Goal: Task Accomplishment & Management: Use online tool/utility

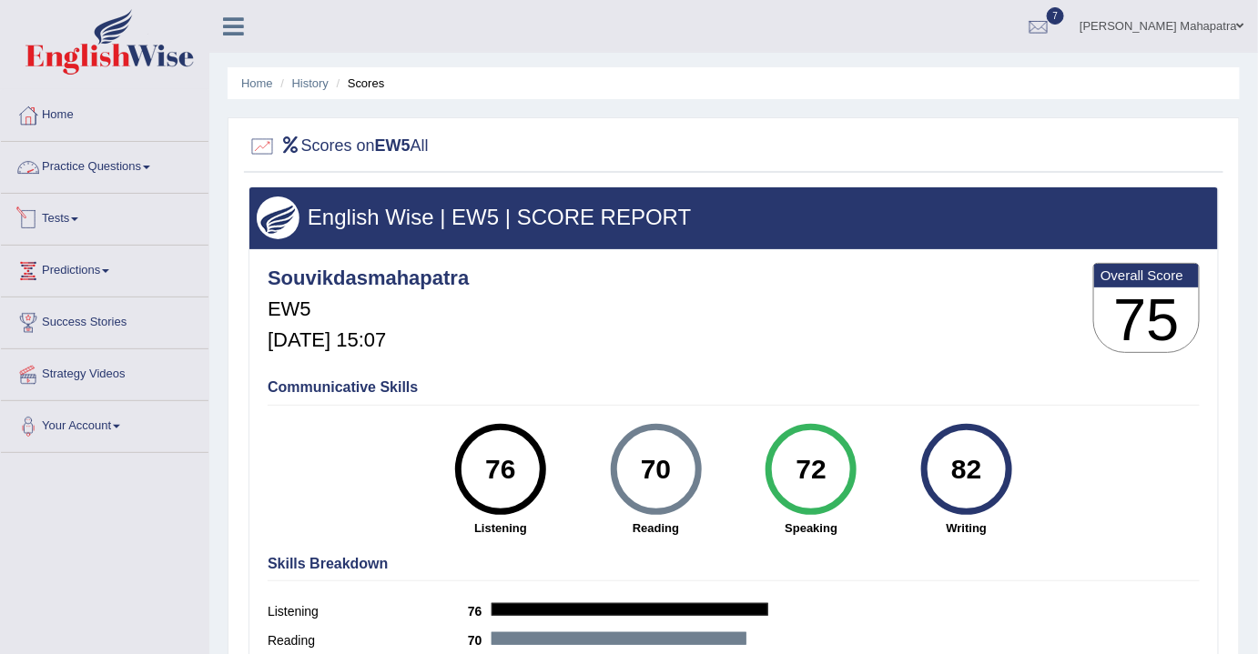
click at [69, 213] on link "Tests" at bounding box center [104, 216] width 207 height 45
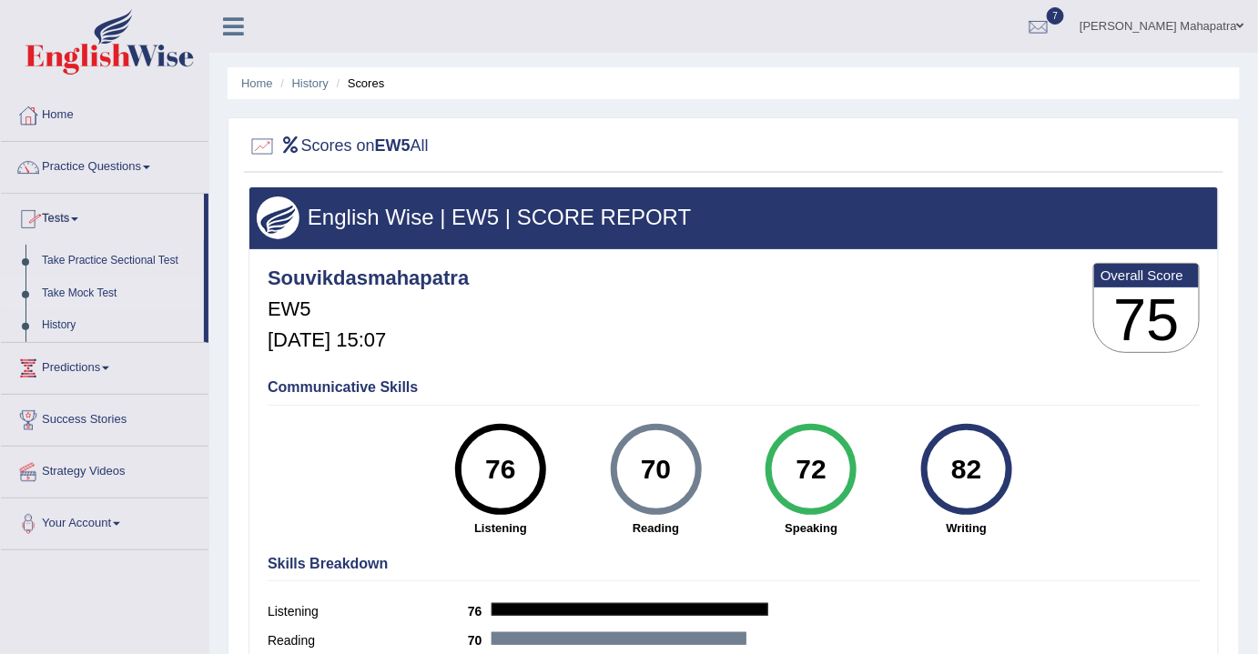
click at [83, 293] on link "Take Mock Test" at bounding box center [119, 294] width 170 height 33
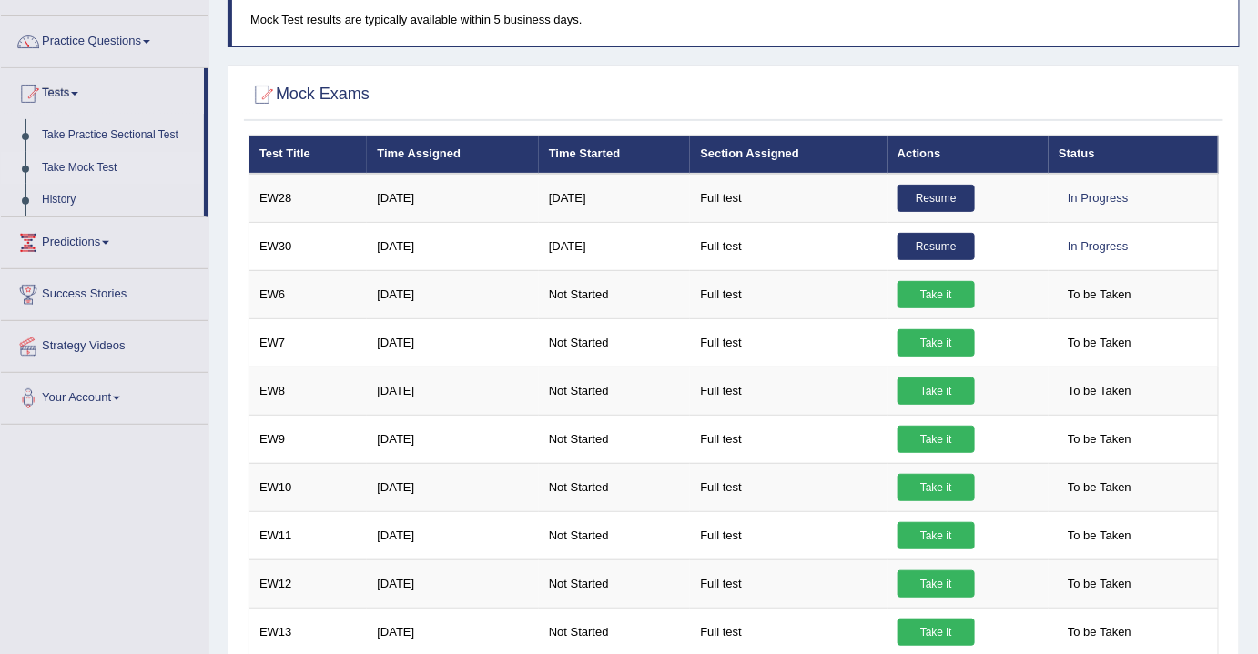
scroll to position [165, 0]
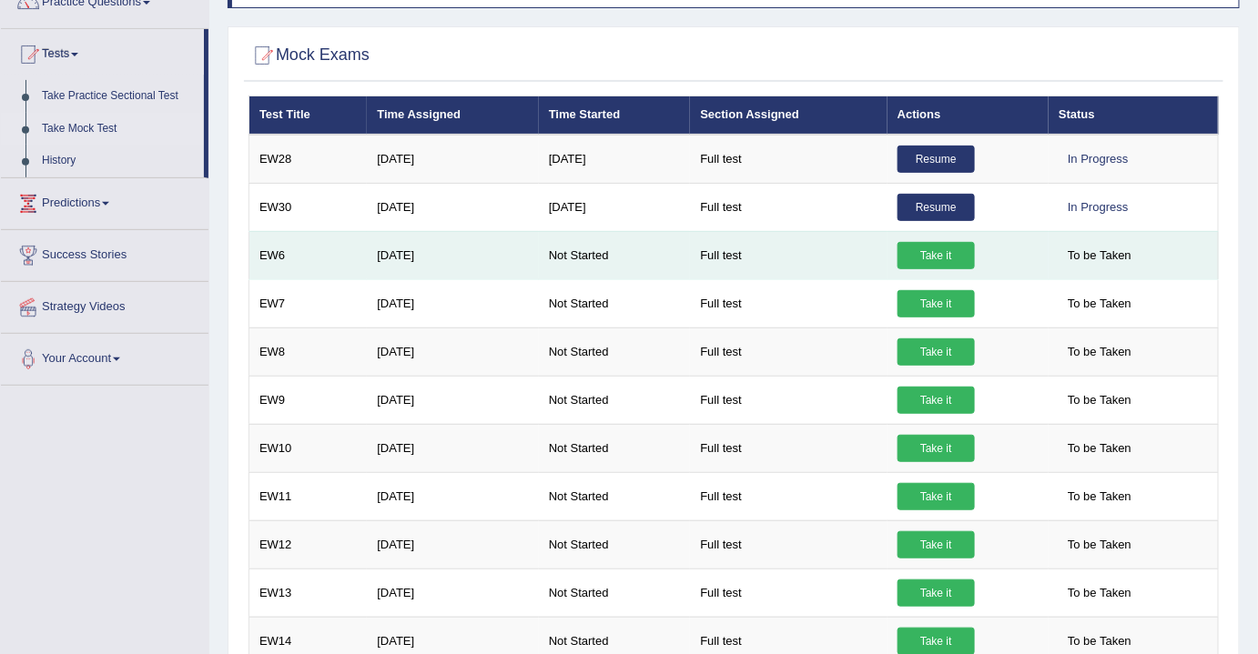
click at [935, 254] on link "Take it" at bounding box center [935, 255] width 77 height 27
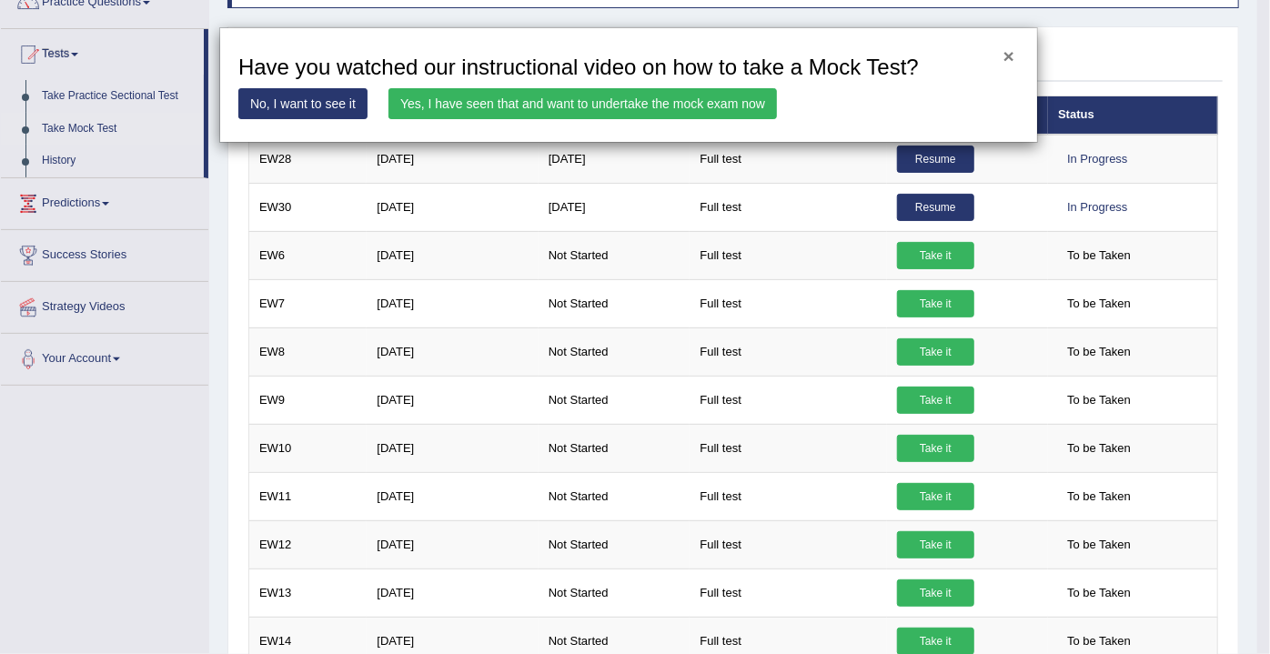
click at [1008, 50] on button "×" at bounding box center [1009, 55] width 11 height 19
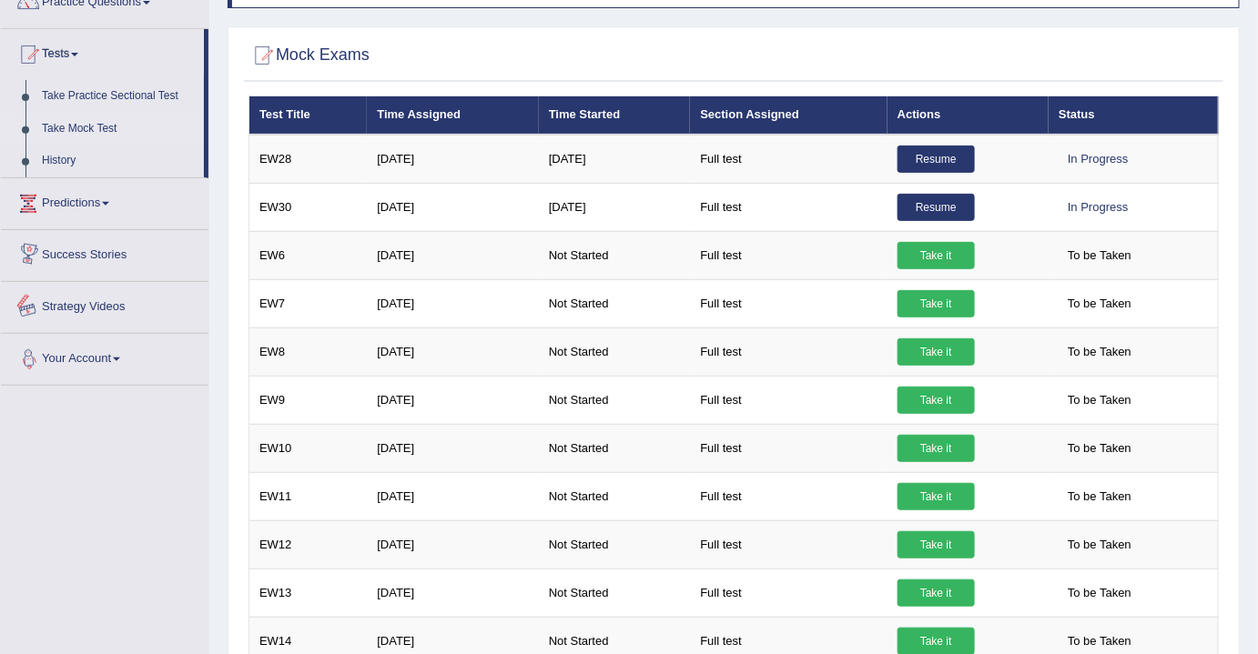
click at [78, 357] on link "Your Account" at bounding box center [104, 356] width 207 height 45
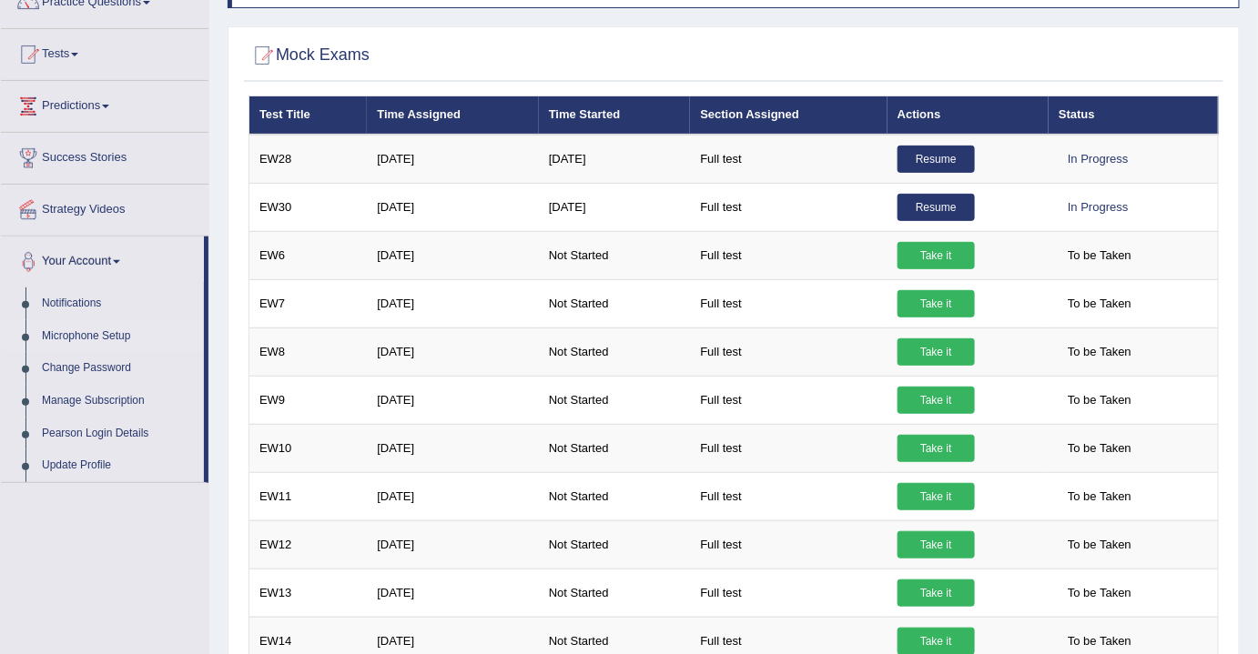
click at [96, 331] on link "Microphone Setup" at bounding box center [119, 336] width 170 height 33
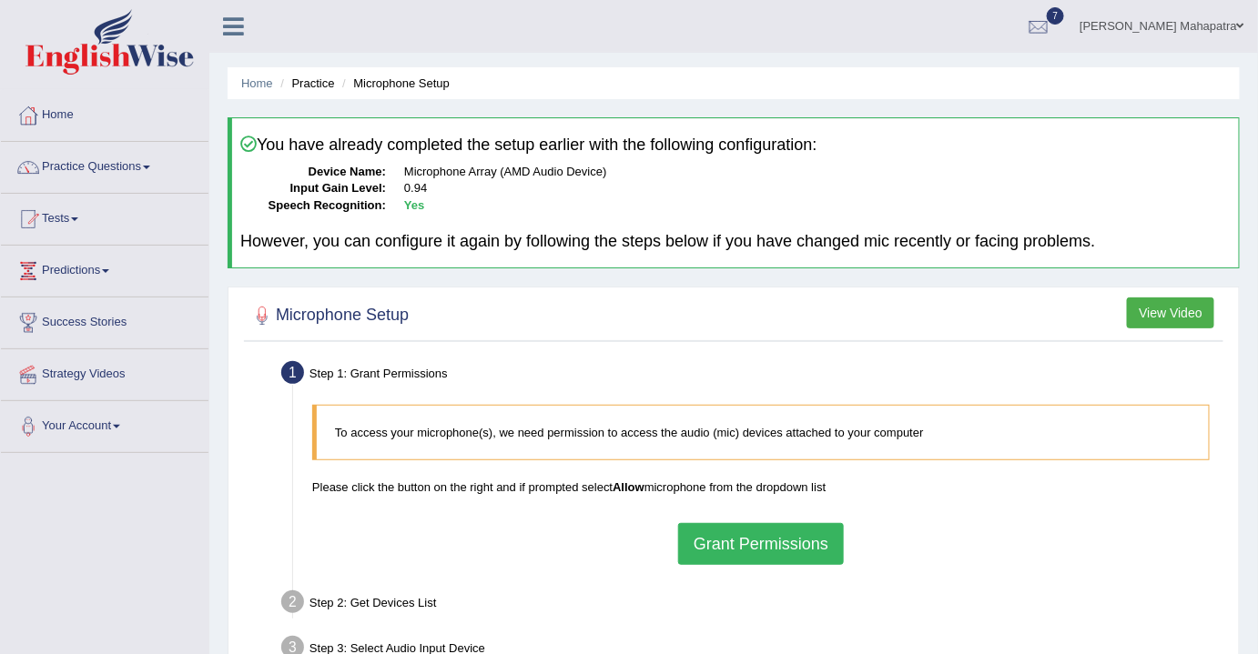
click at [773, 541] on button "Grant Permissions" at bounding box center [761, 544] width 166 height 42
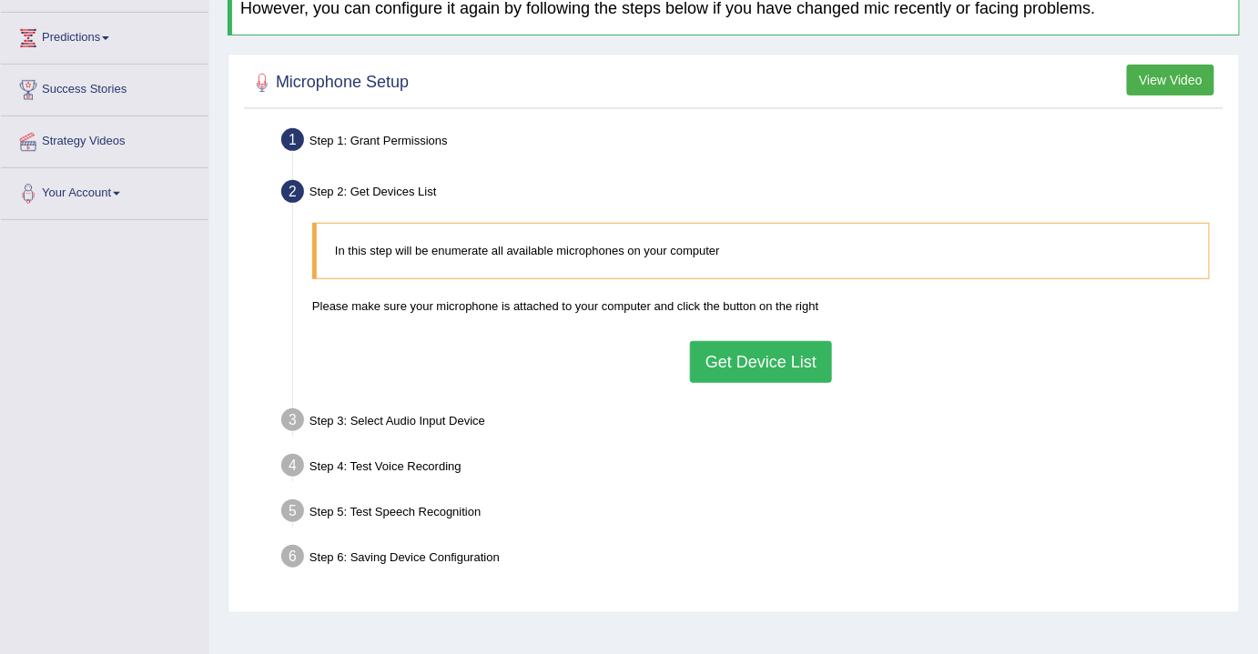
scroll to position [248, 0]
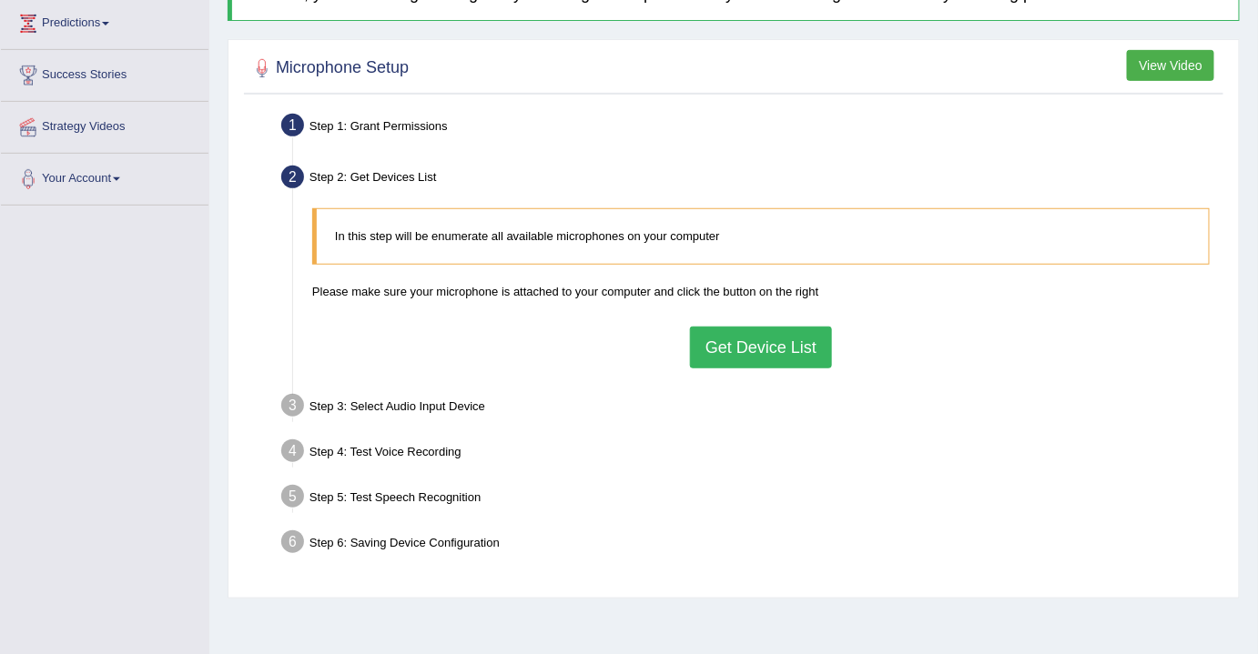
click at [721, 352] on button "Get Device List" at bounding box center [761, 348] width 142 height 42
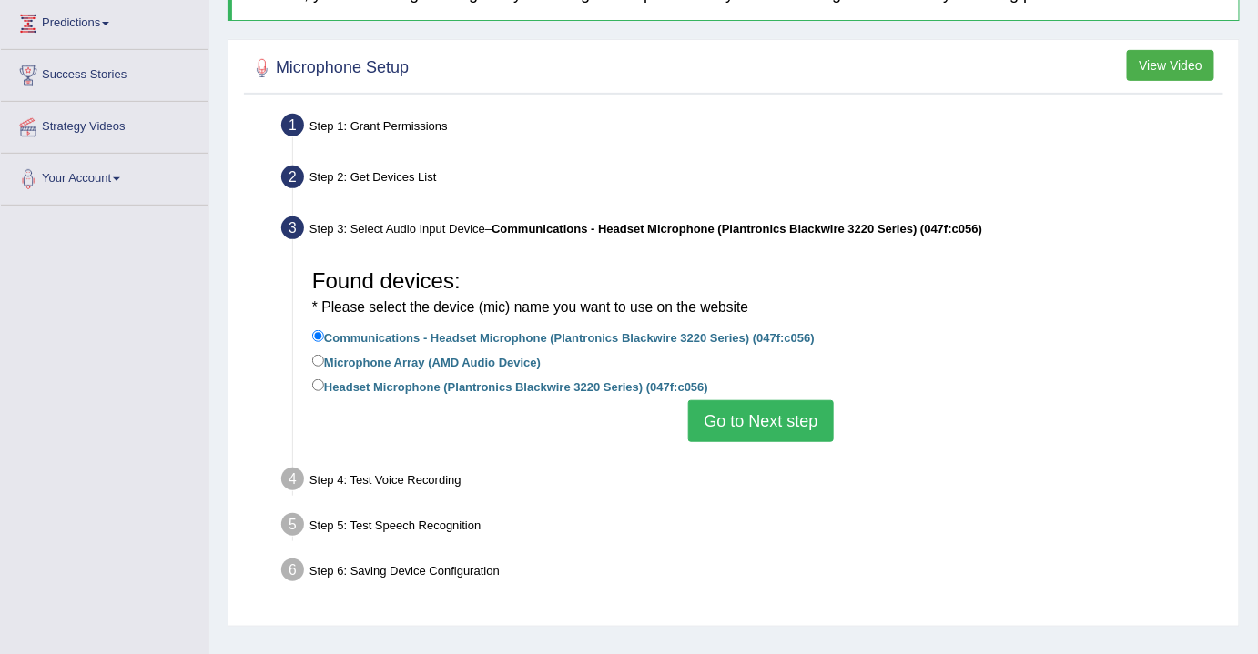
scroll to position [300, 0]
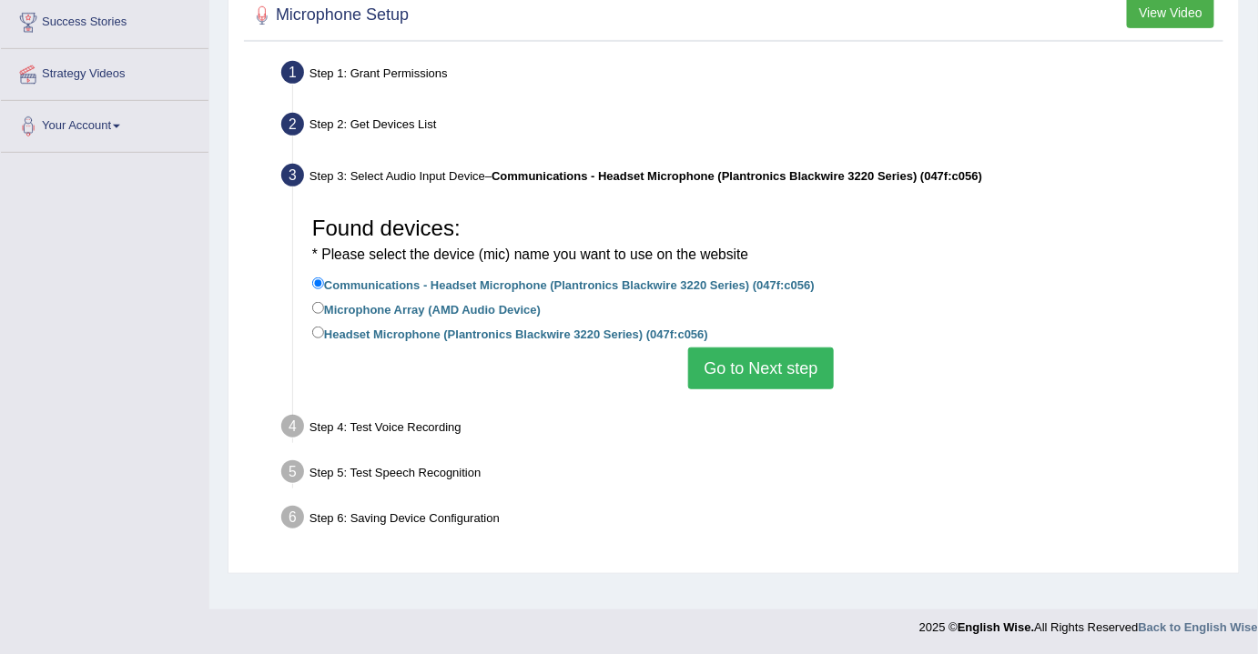
click at [344, 335] on label "Headset Microphone (Plantronics Blackwire 3220 Series) (047f:c056)" at bounding box center [510, 333] width 396 height 20
click at [324, 335] on input "Headset Microphone (Plantronics Blackwire 3220 Series) (047f:c056)" at bounding box center [318, 333] width 12 height 12
radio input "true"
click at [748, 377] on button "Go to Next step" at bounding box center [760, 369] width 145 height 42
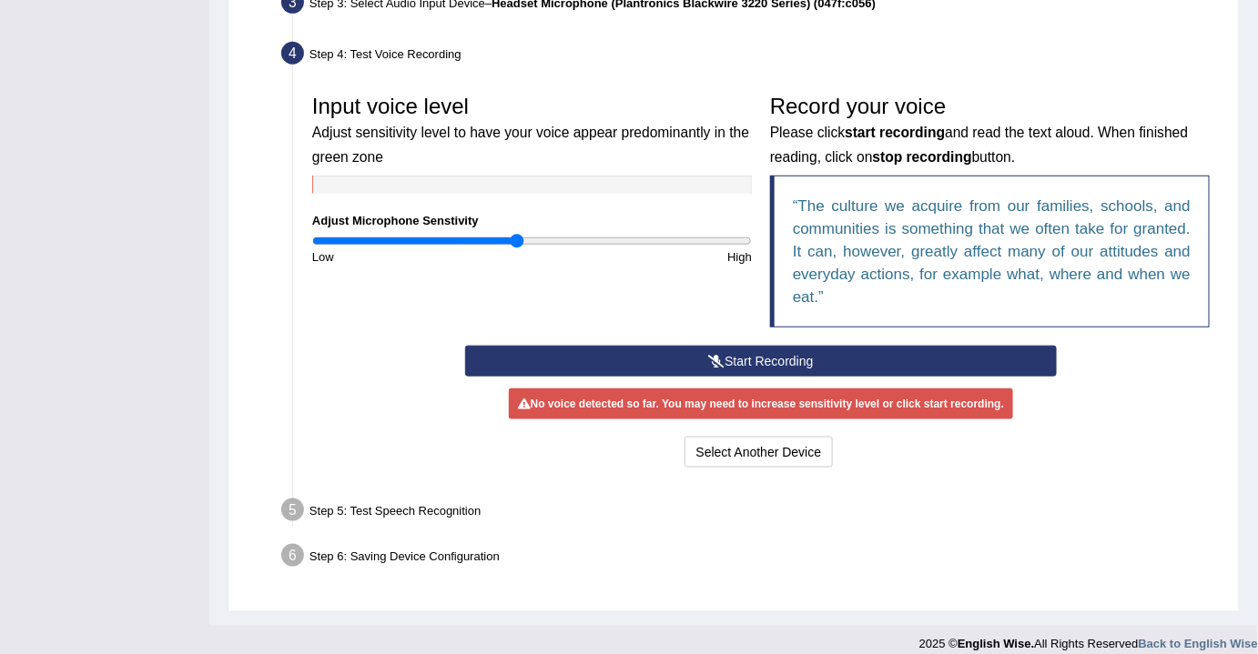
scroll to position [486, 0]
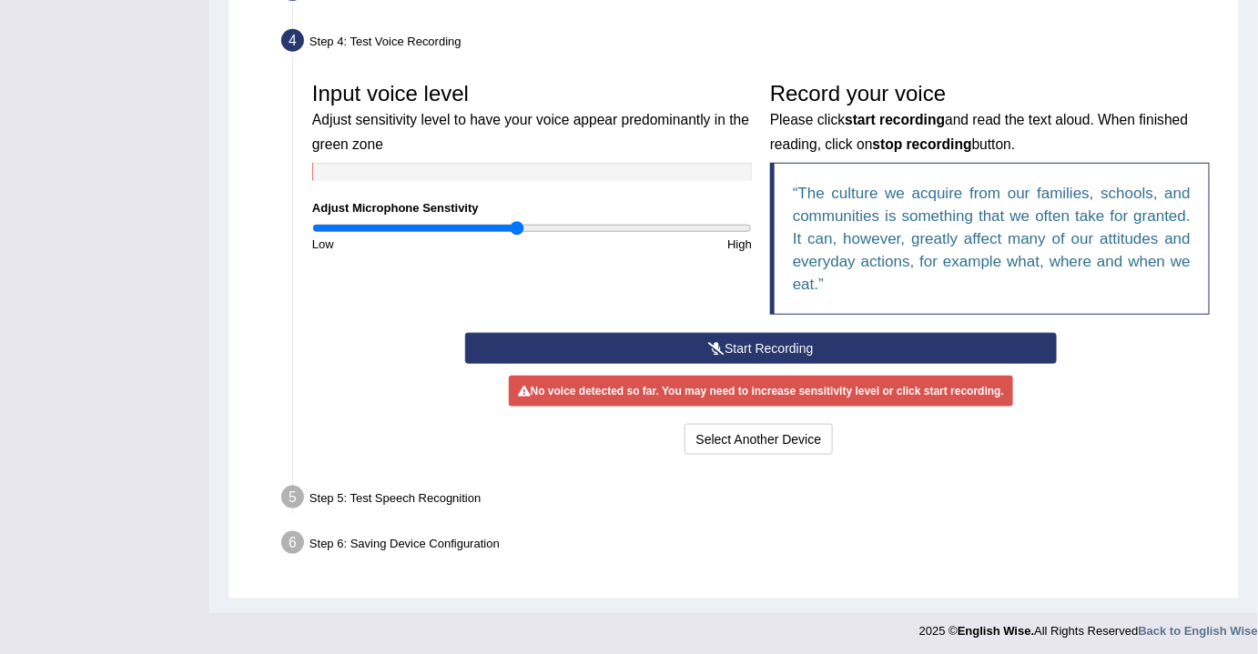
click at [744, 337] on button "Start Recording" at bounding box center [761, 348] width 592 height 31
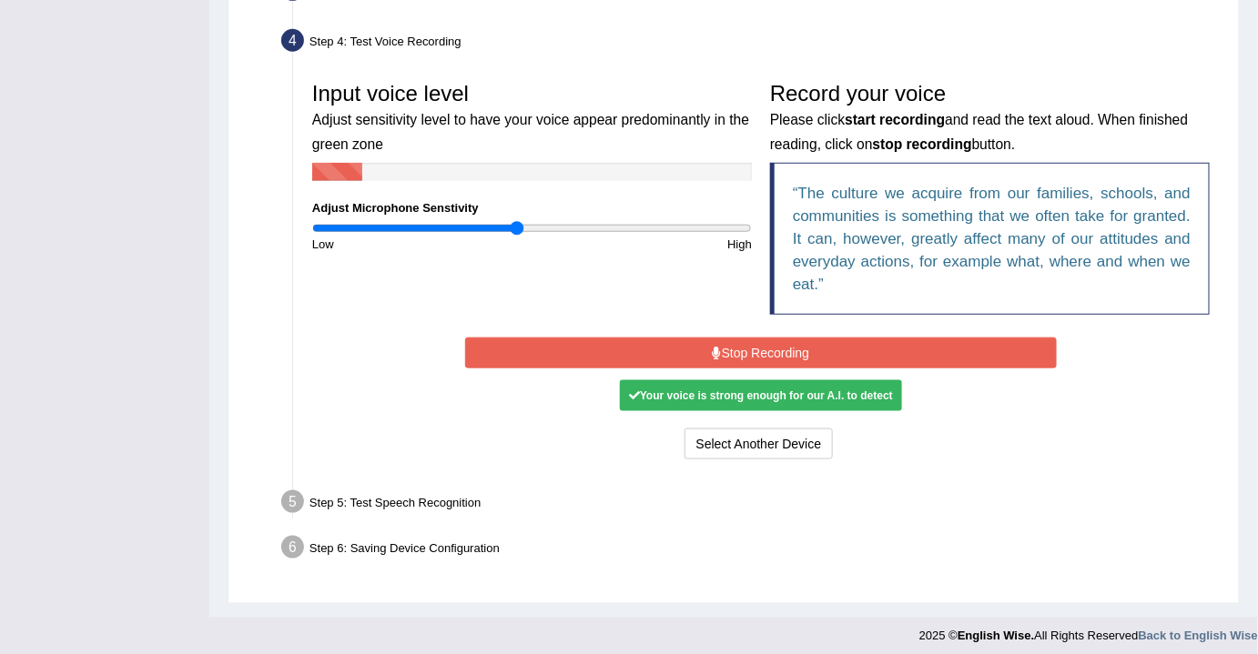
click at [753, 339] on button "Stop Recording" at bounding box center [761, 353] width 592 height 31
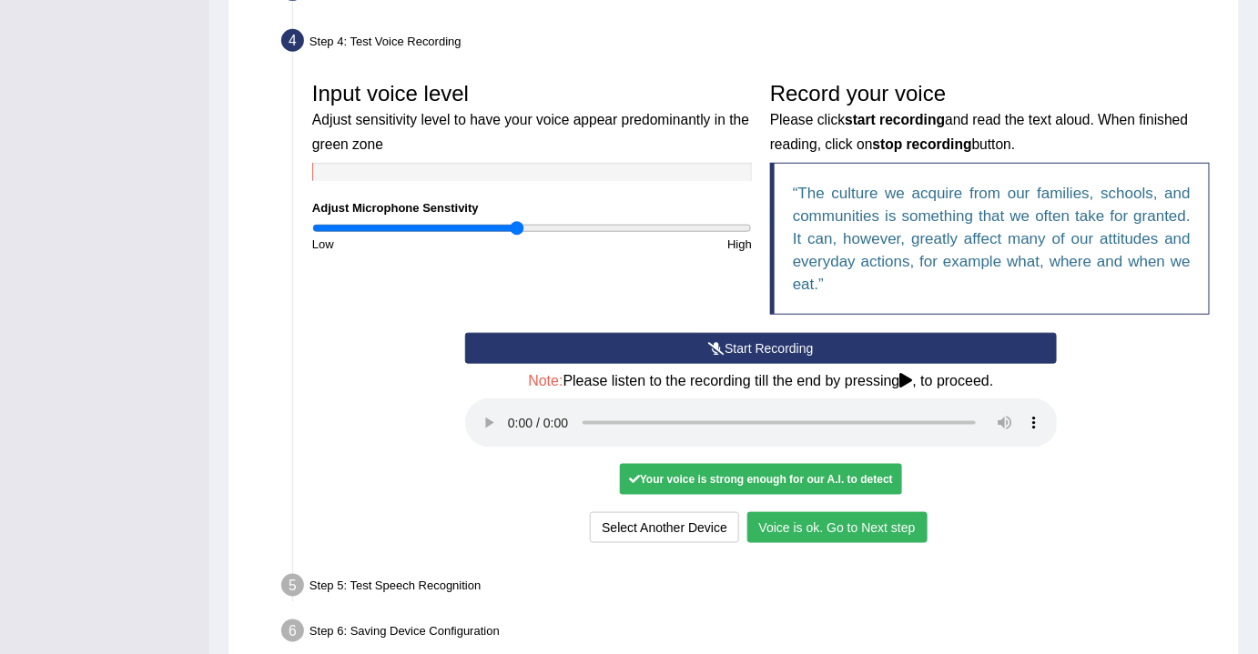
click at [890, 523] on button "Voice is ok. Go to Next step" at bounding box center [837, 527] width 180 height 31
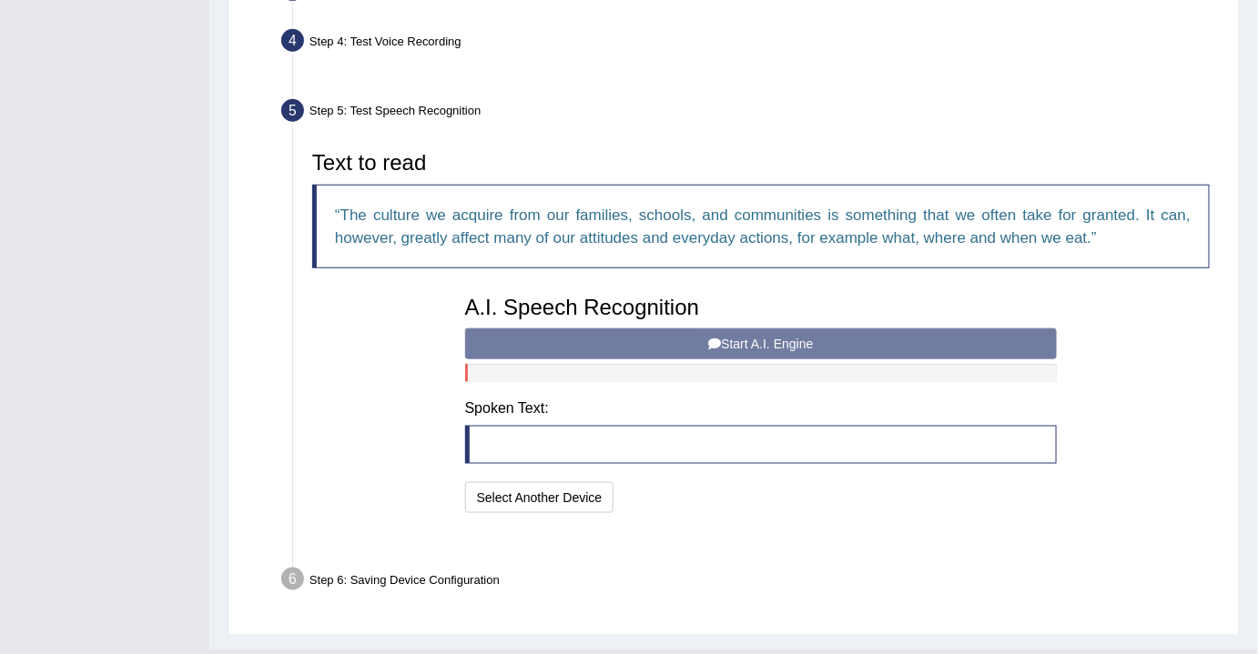
scroll to position [480, 0]
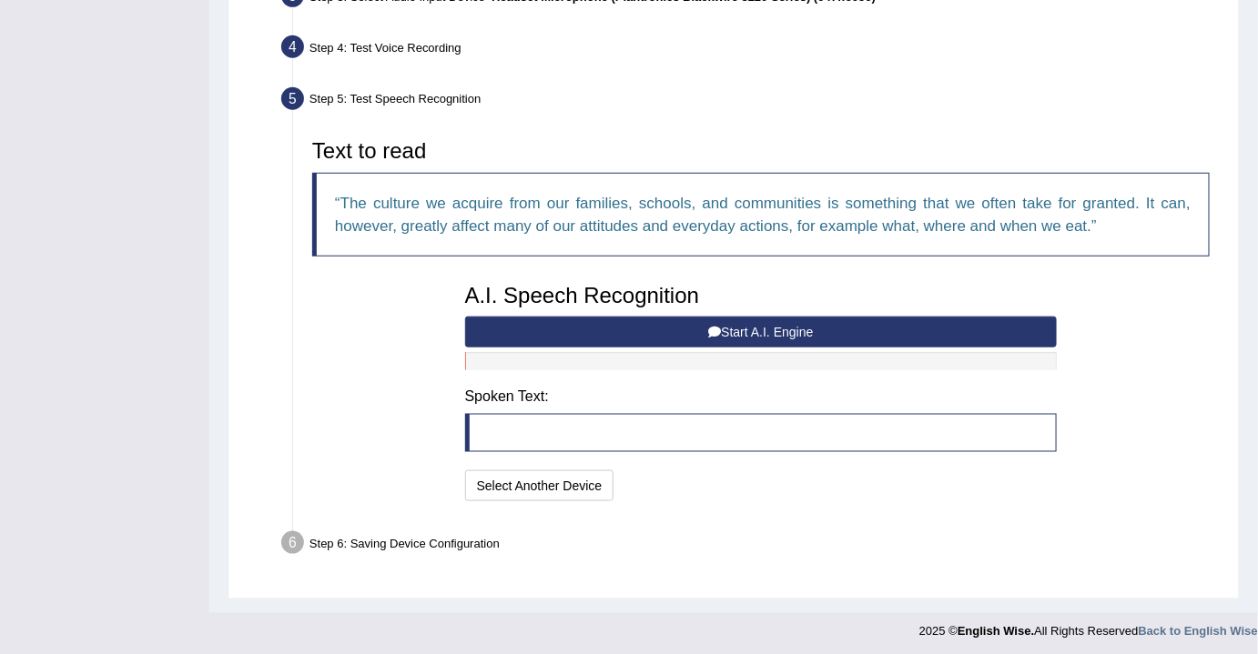
click at [736, 326] on button "Start A.I. Engine" at bounding box center [761, 332] width 592 height 31
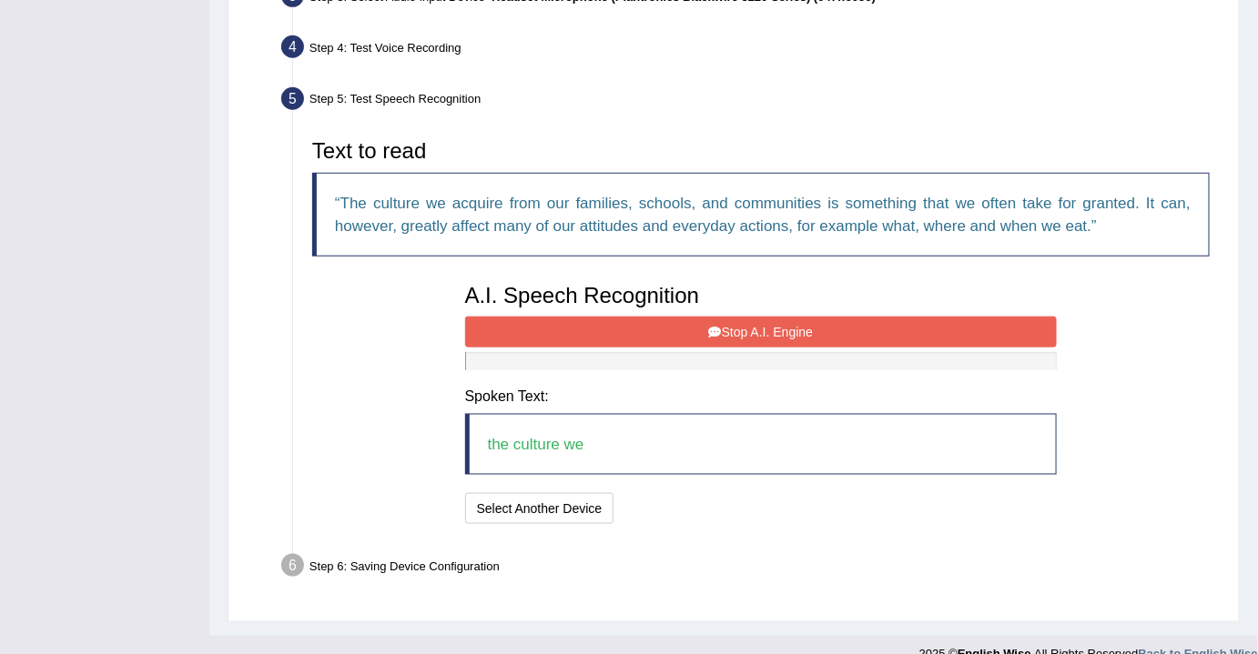
click at [786, 342] on button "Stop A.I. Engine" at bounding box center [761, 332] width 592 height 31
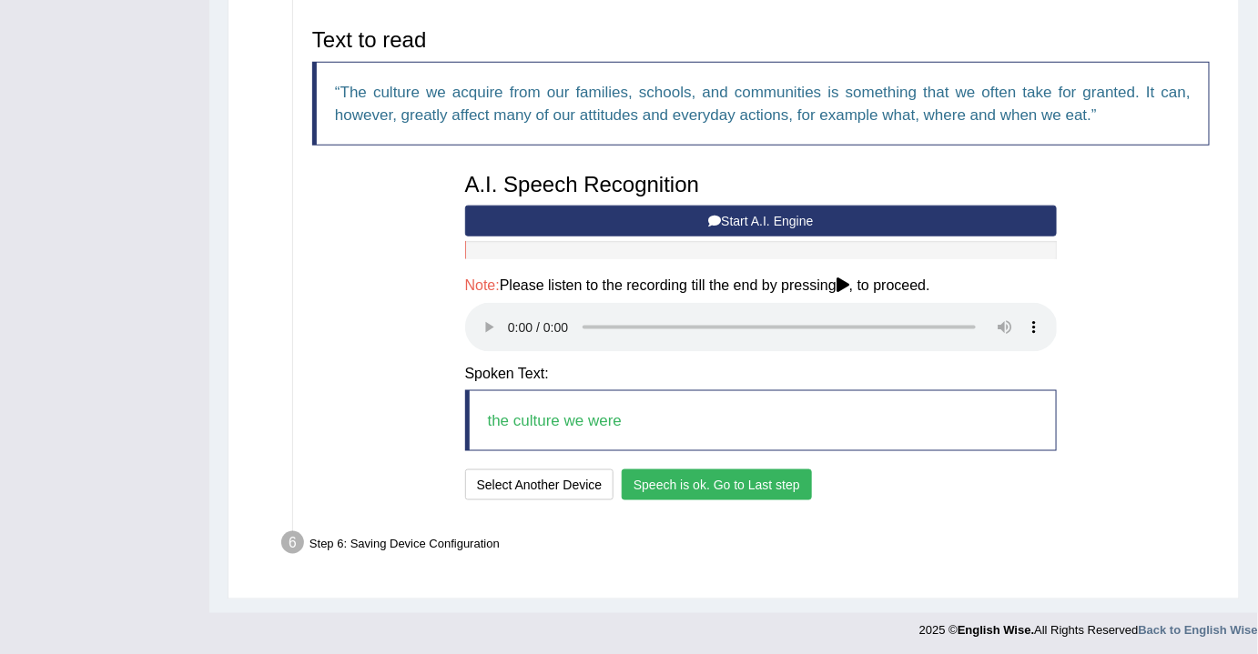
click at [699, 484] on button "Speech is ok. Go to Last step" at bounding box center [717, 485] width 190 height 31
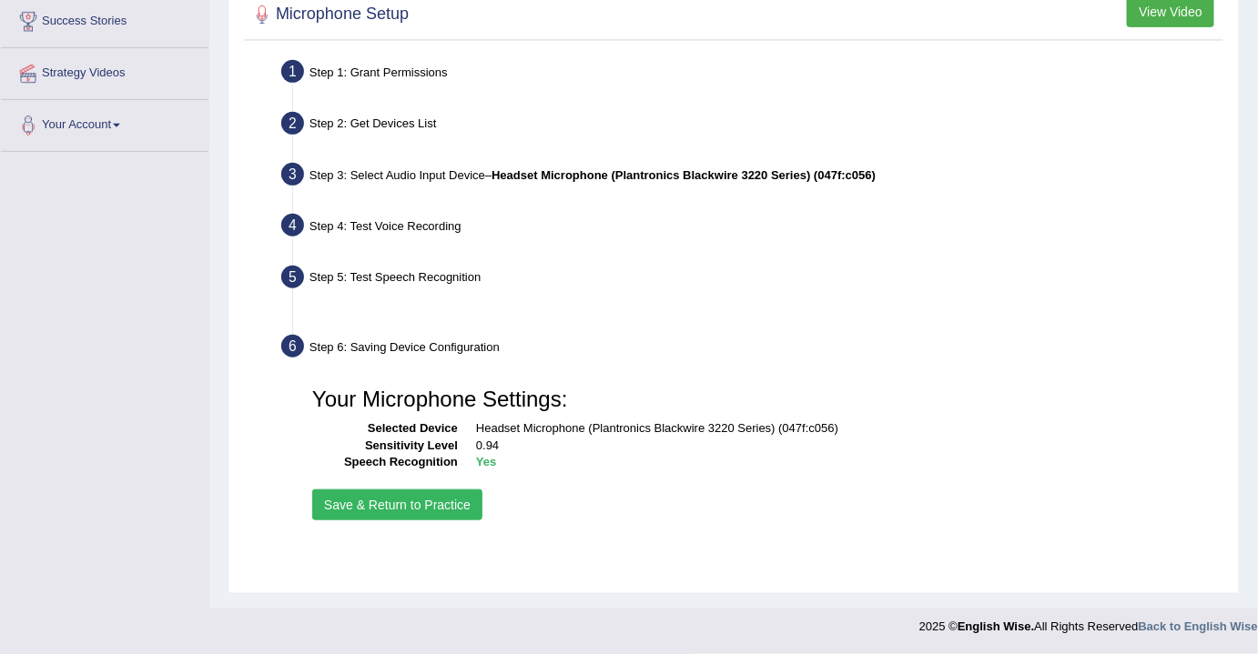
scroll to position [300, 0]
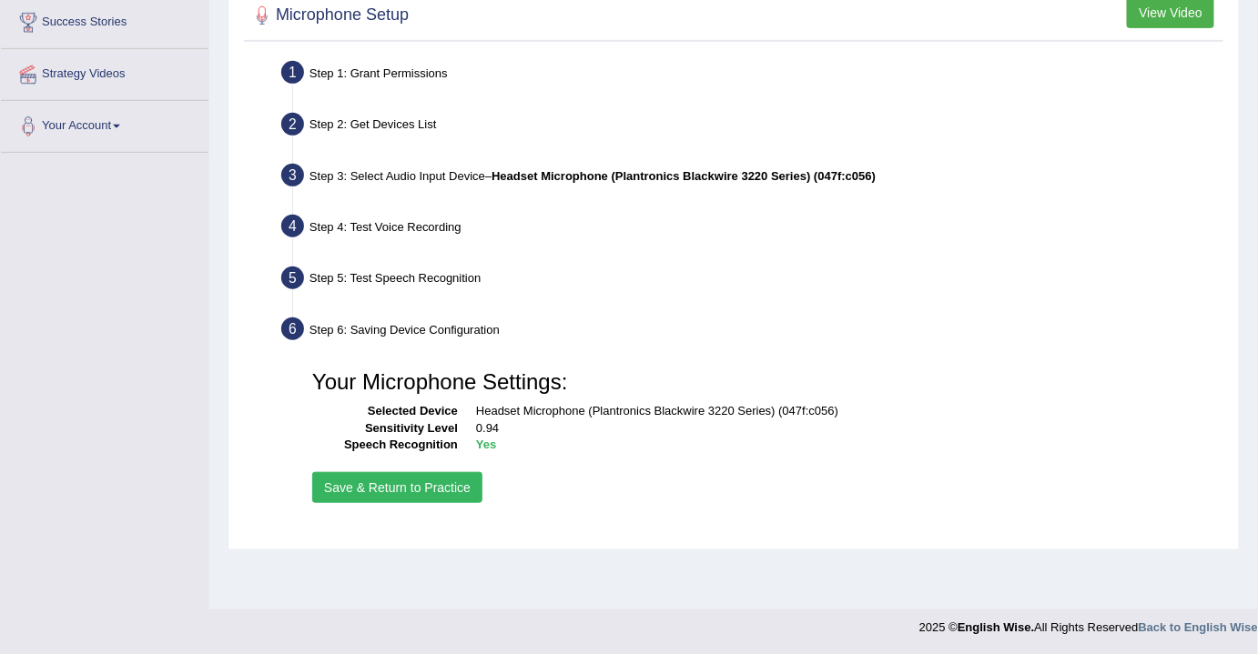
click at [428, 492] on button "Save & Return to Practice" at bounding box center [397, 487] width 170 height 31
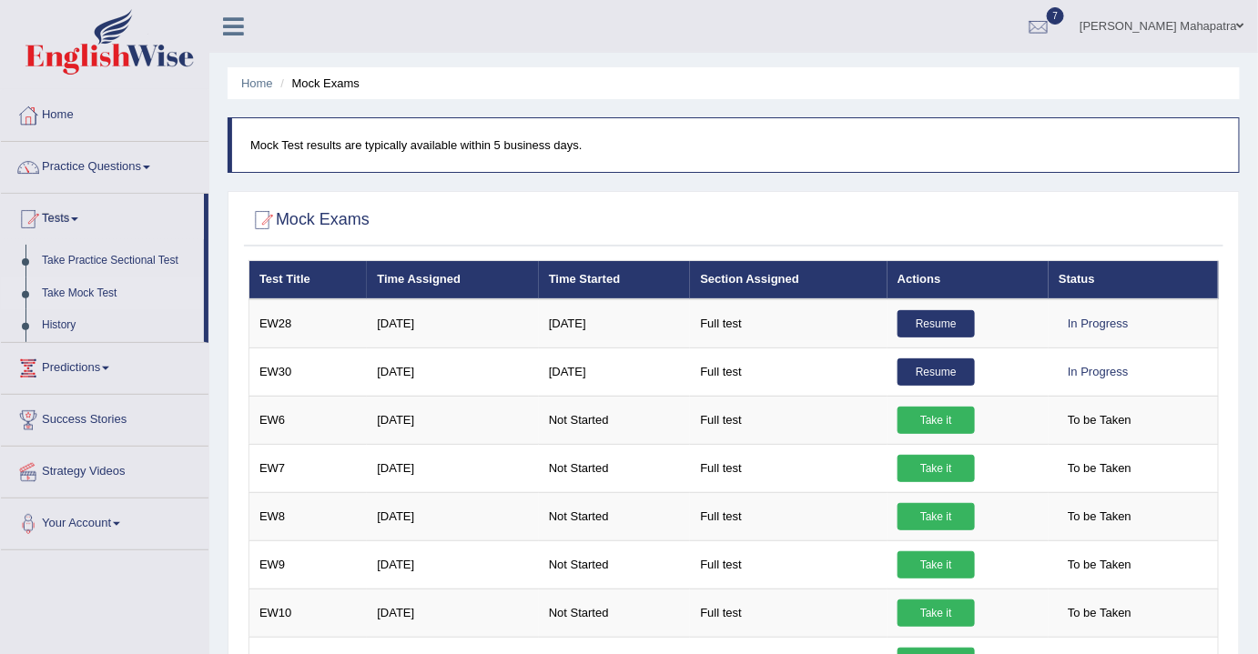
click at [791, 72] on ul "Home Mock Exams" at bounding box center [733, 83] width 1012 height 32
click at [801, 25] on ul "[PERSON_NAME] Mahapatra Toggle navigation Username: souvikdasmahapatra Access T…" at bounding box center [890, 26] width 733 height 52
click at [105, 258] on link "Take Practice Sectional Test" at bounding box center [119, 261] width 170 height 33
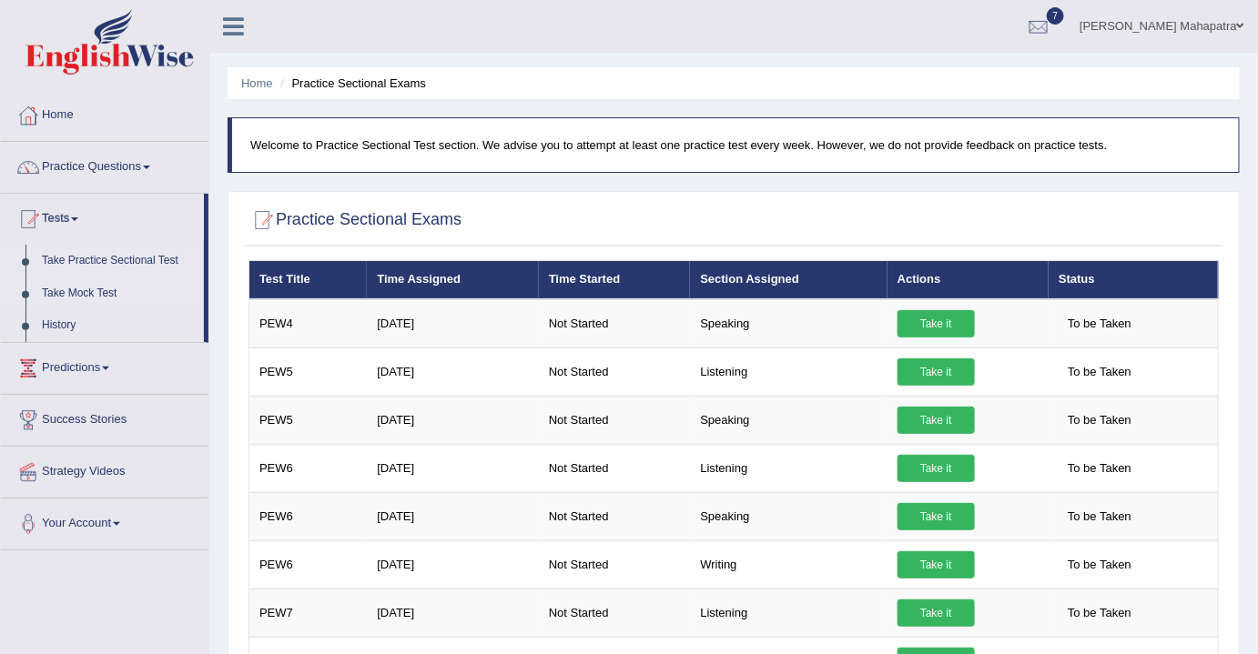
click at [95, 288] on link "Take Mock Test" at bounding box center [119, 294] width 170 height 33
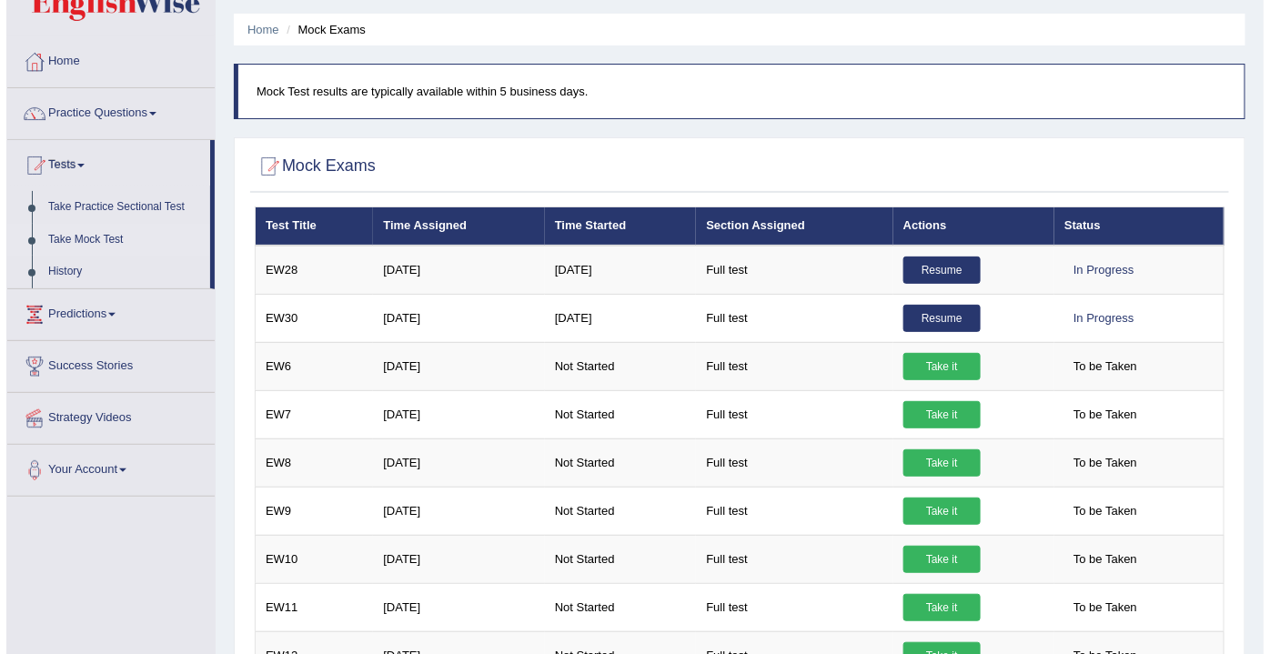
scroll to position [82, 0]
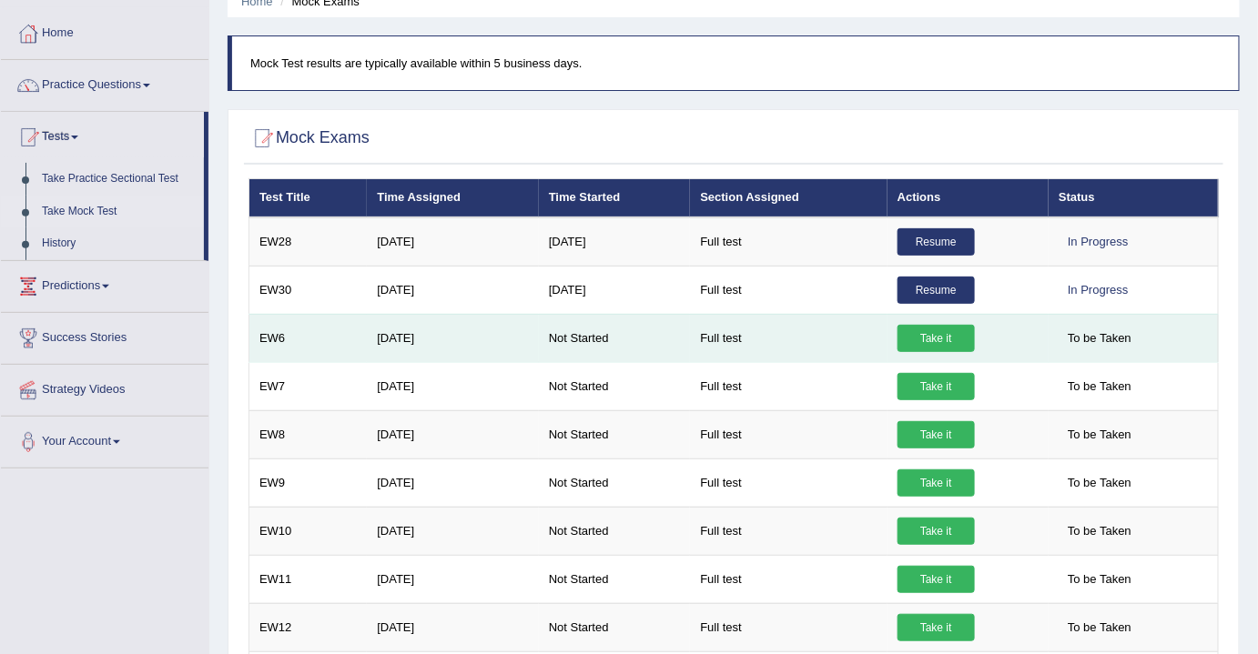
click at [948, 337] on link "Take it" at bounding box center [935, 338] width 77 height 27
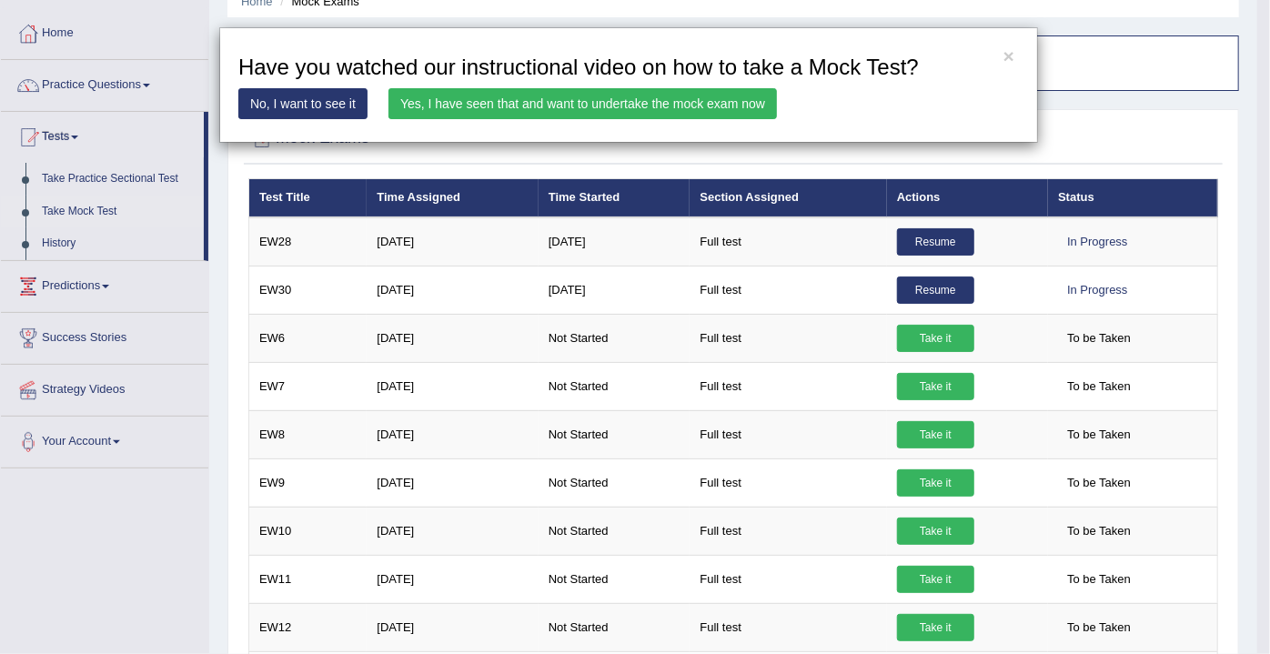
click at [562, 104] on link "Yes, I have seen that and want to undertake the mock exam now" at bounding box center [583, 103] width 389 height 31
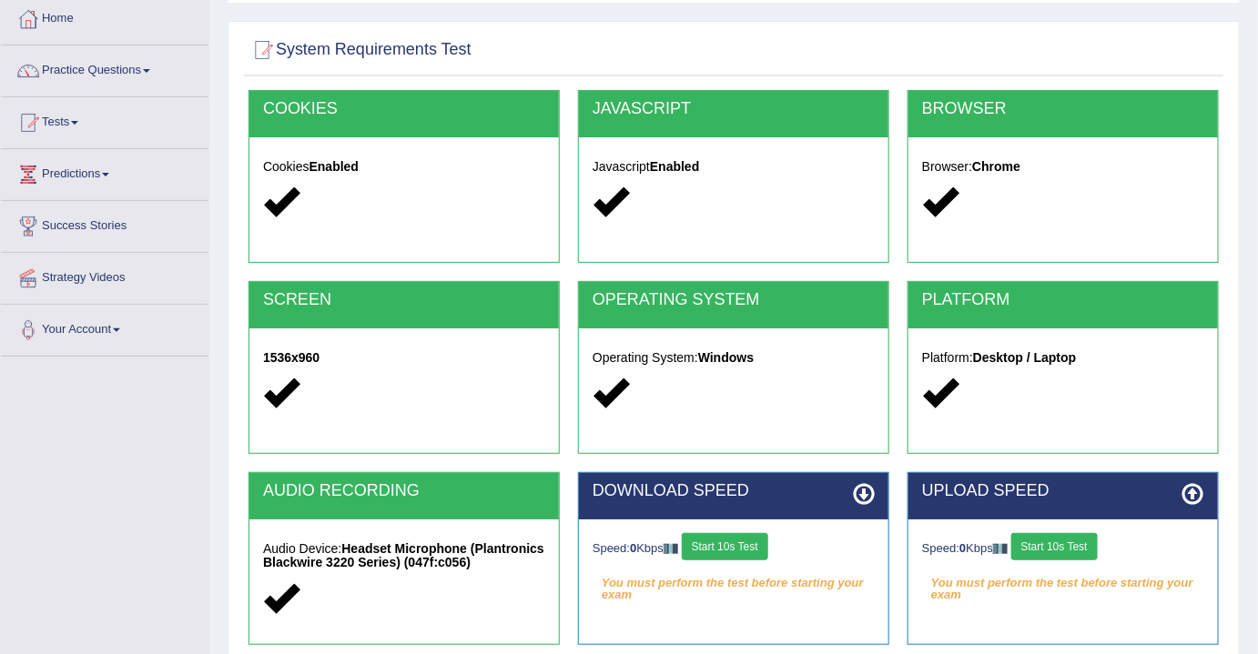
scroll to position [248, 0]
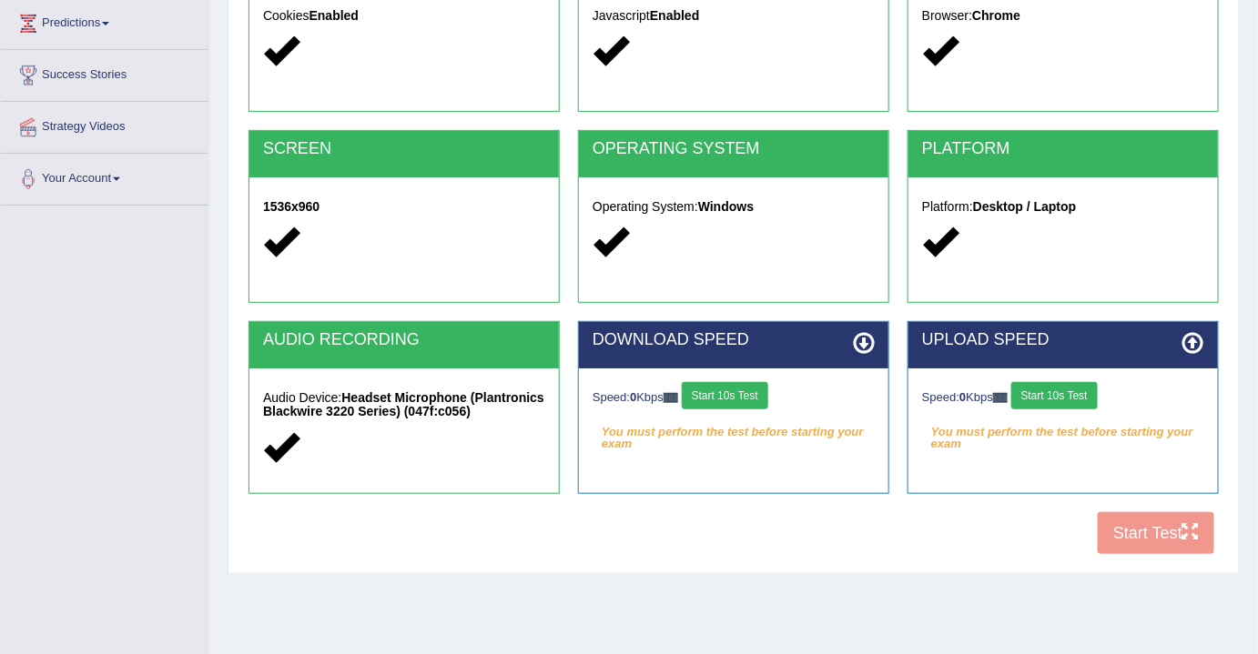
click at [730, 387] on button "Start 10s Test" at bounding box center [725, 395] width 86 height 27
click at [1094, 397] on button "Start 10s Test" at bounding box center [1054, 395] width 86 height 27
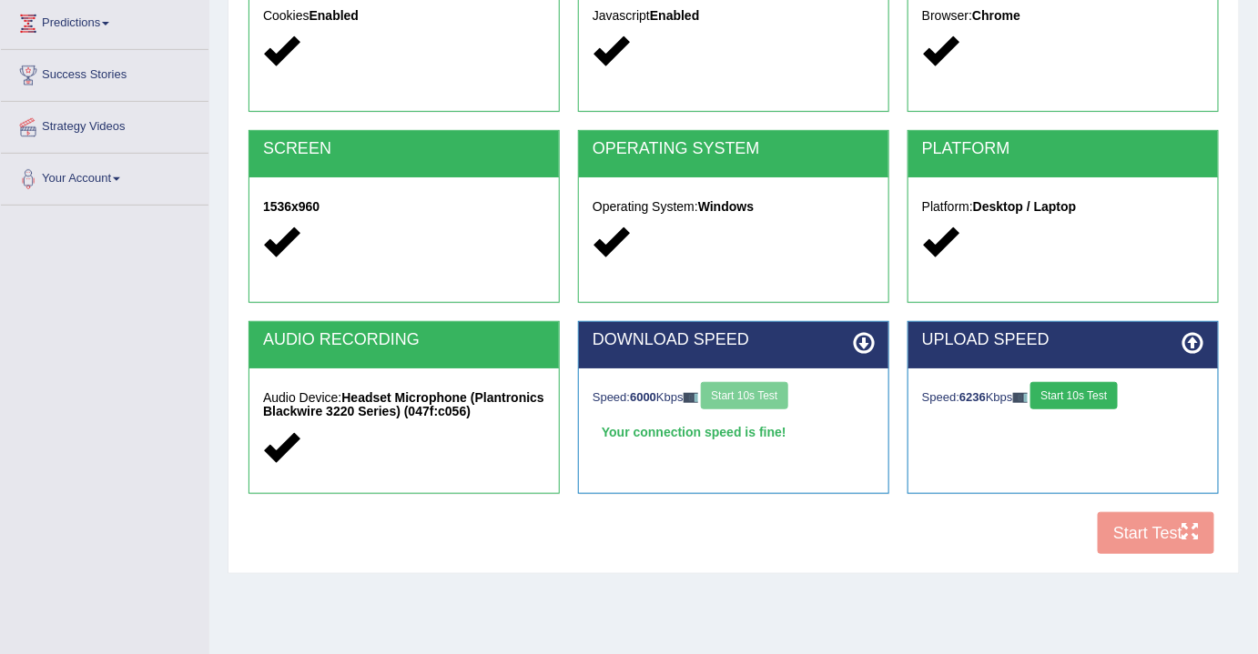
click at [1092, 397] on button "Start 10s Test" at bounding box center [1073, 395] width 86 height 27
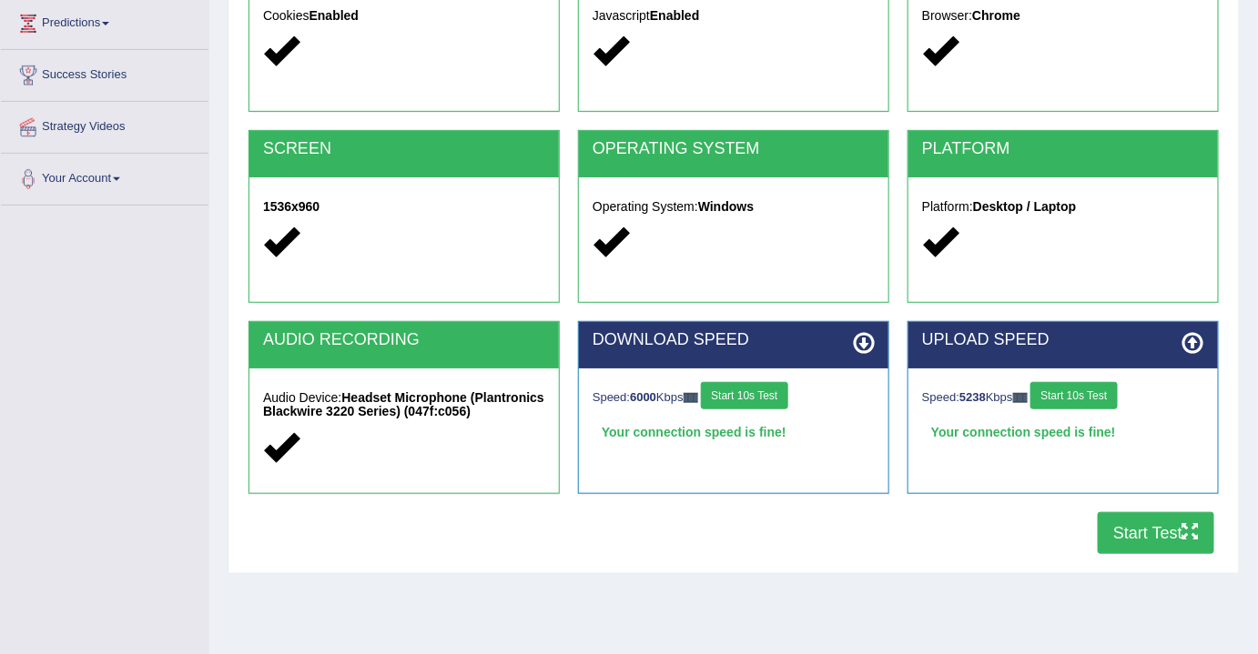
click at [1166, 528] on button "Start Test" at bounding box center [1155, 533] width 116 height 42
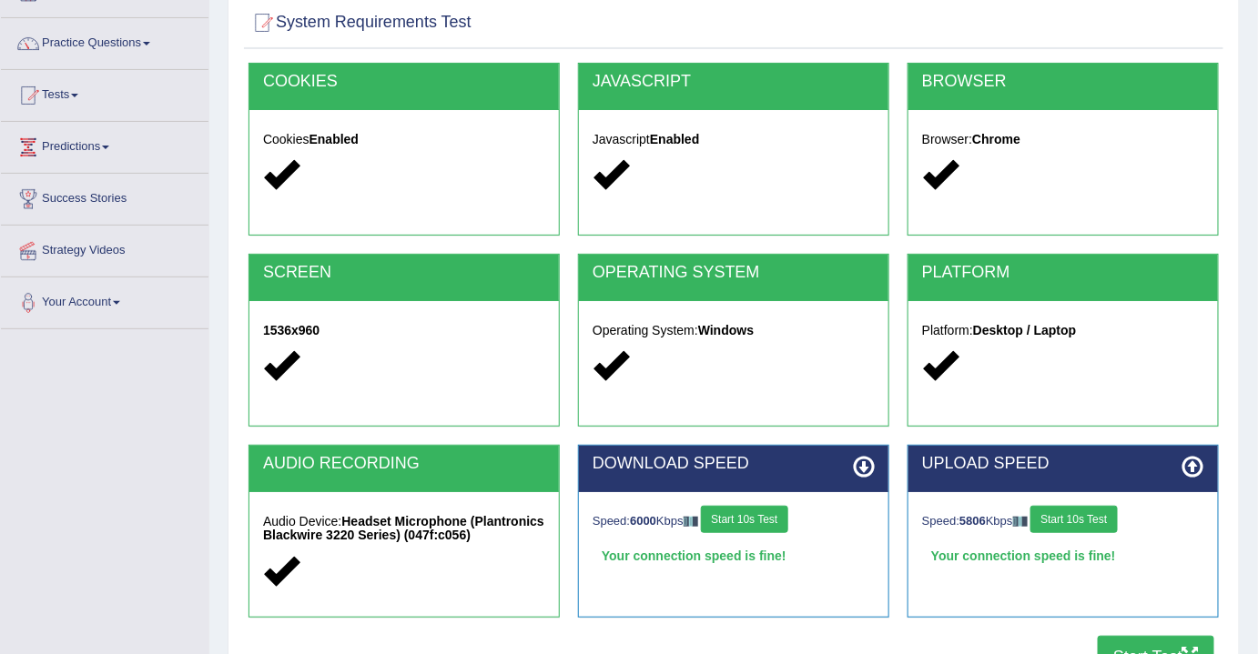
scroll to position [0, 0]
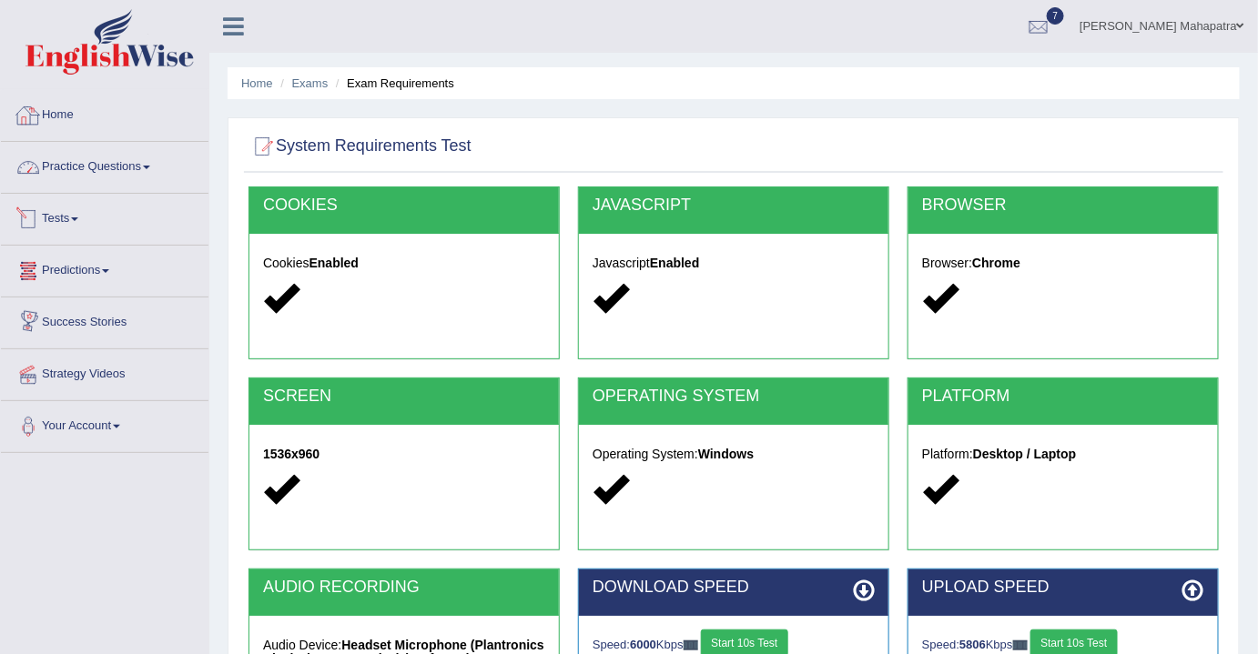
click at [79, 117] on link "Home" at bounding box center [104, 112] width 207 height 45
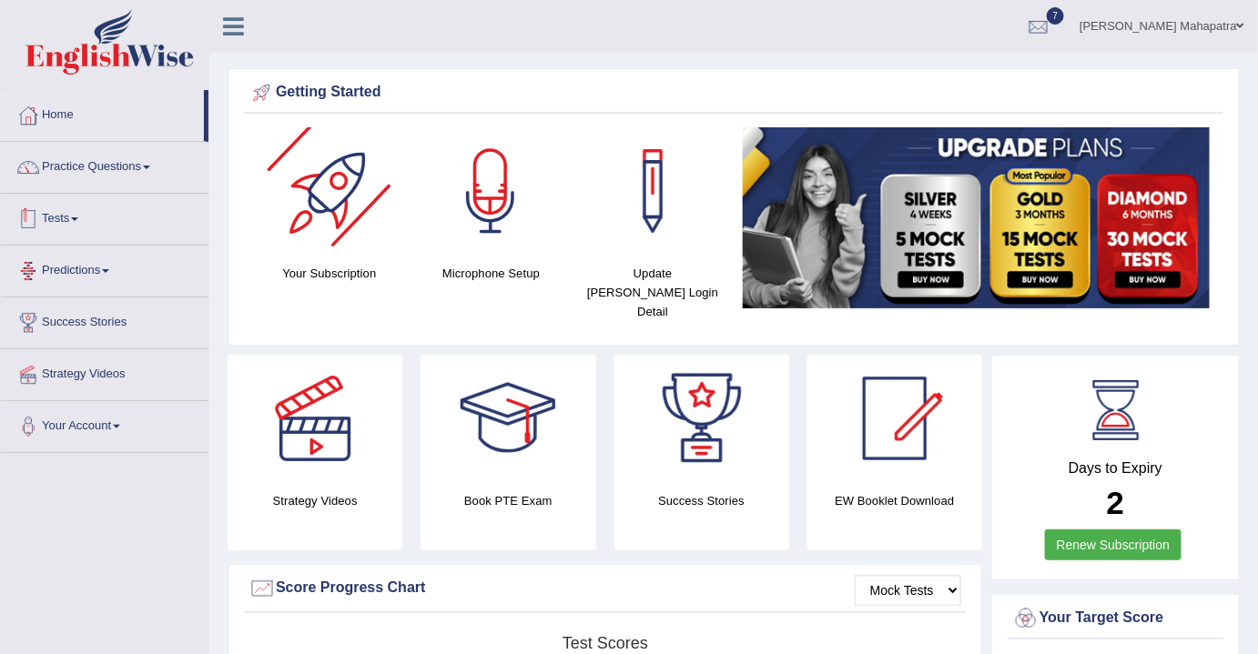
click at [70, 220] on link "Tests" at bounding box center [104, 216] width 207 height 45
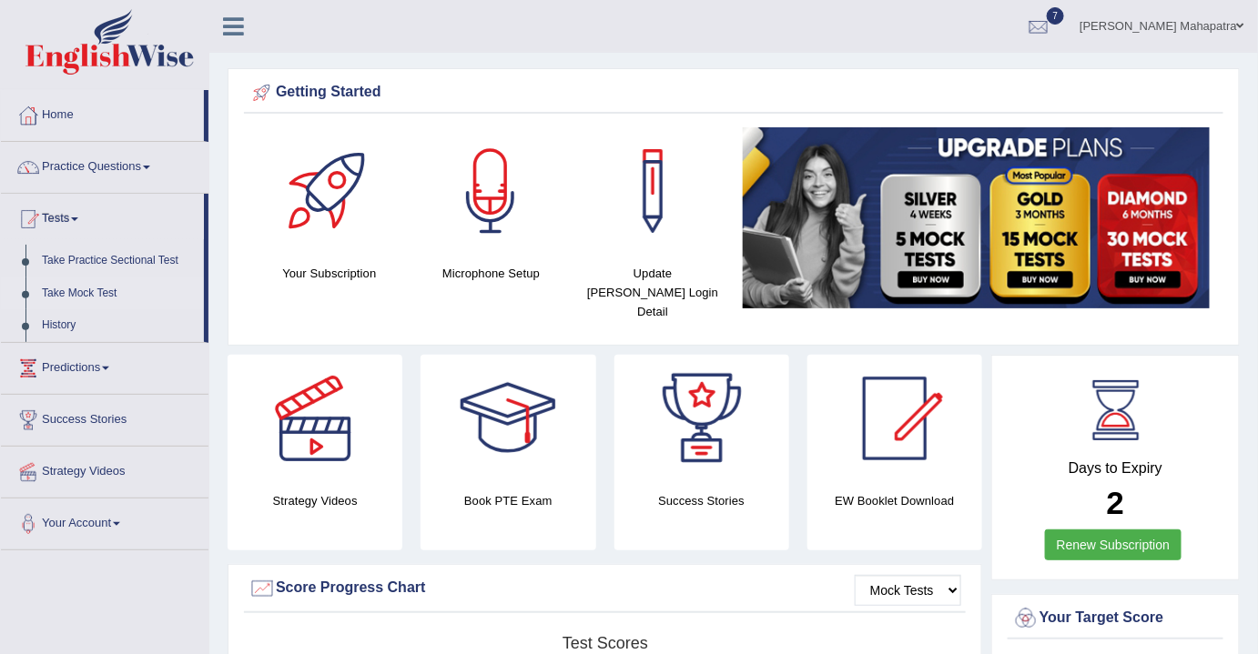
click at [77, 295] on link "Take Mock Test" at bounding box center [119, 294] width 170 height 33
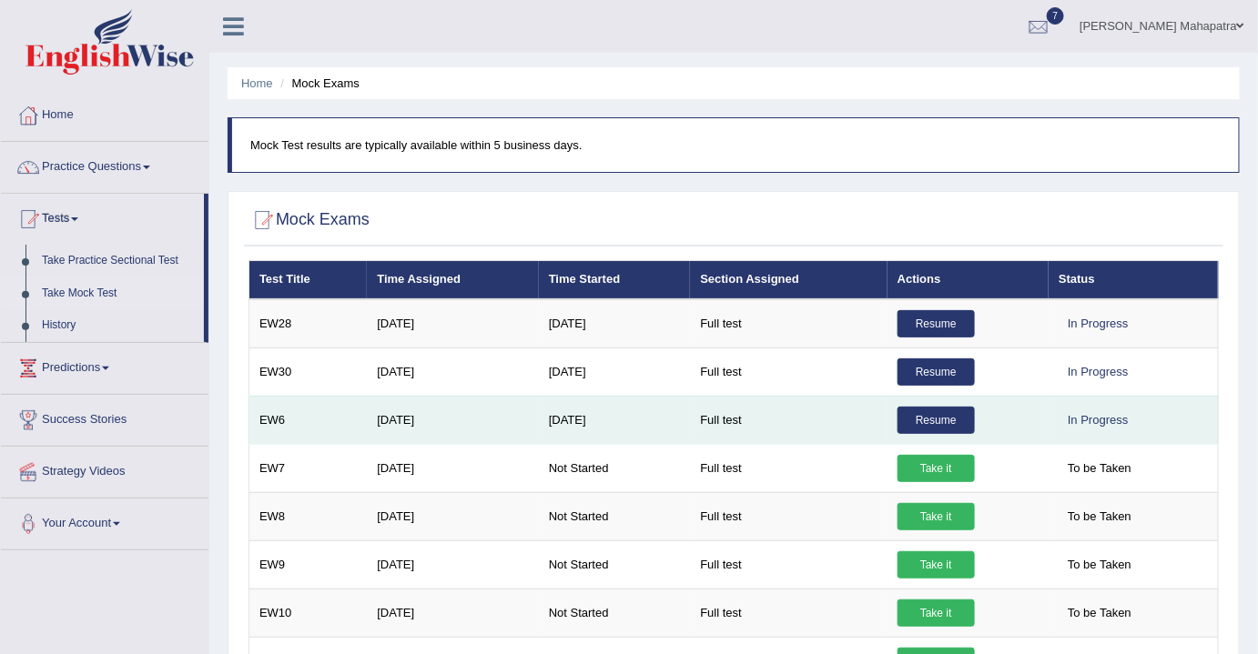
click at [936, 417] on link "Resume" at bounding box center [935, 420] width 77 height 27
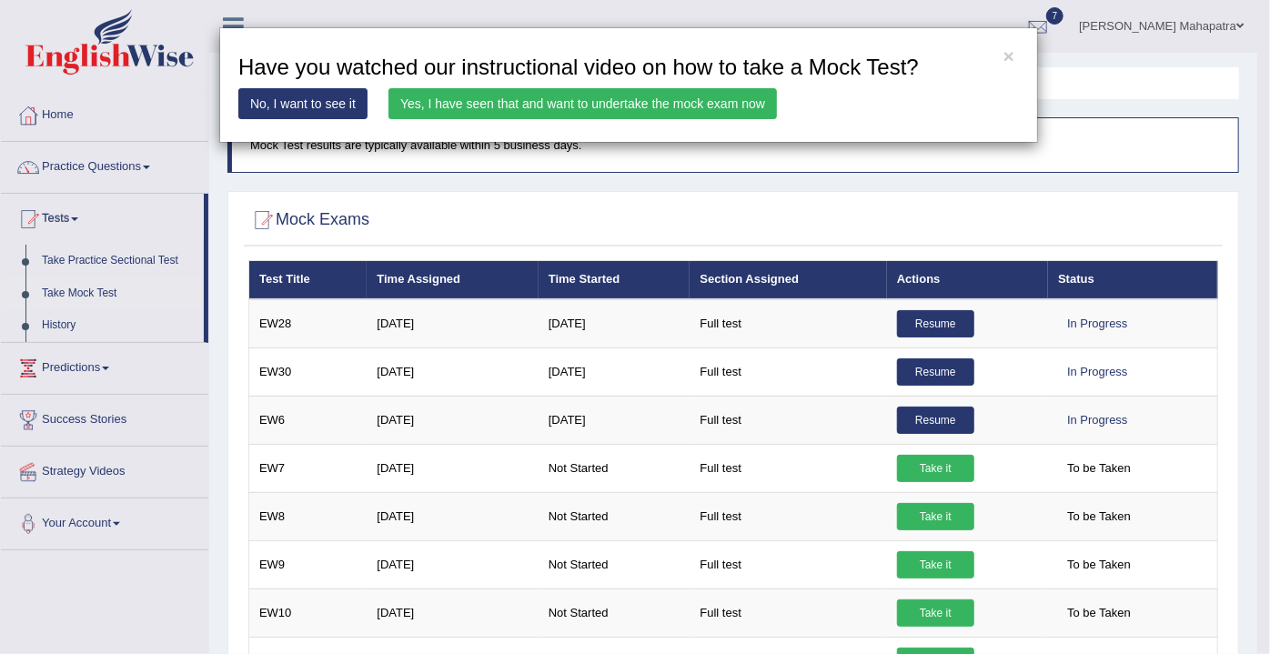
click at [542, 102] on link "Yes, I have seen that and want to undertake the mock exam now" at bounding box center [583, 103] width 389 height 31
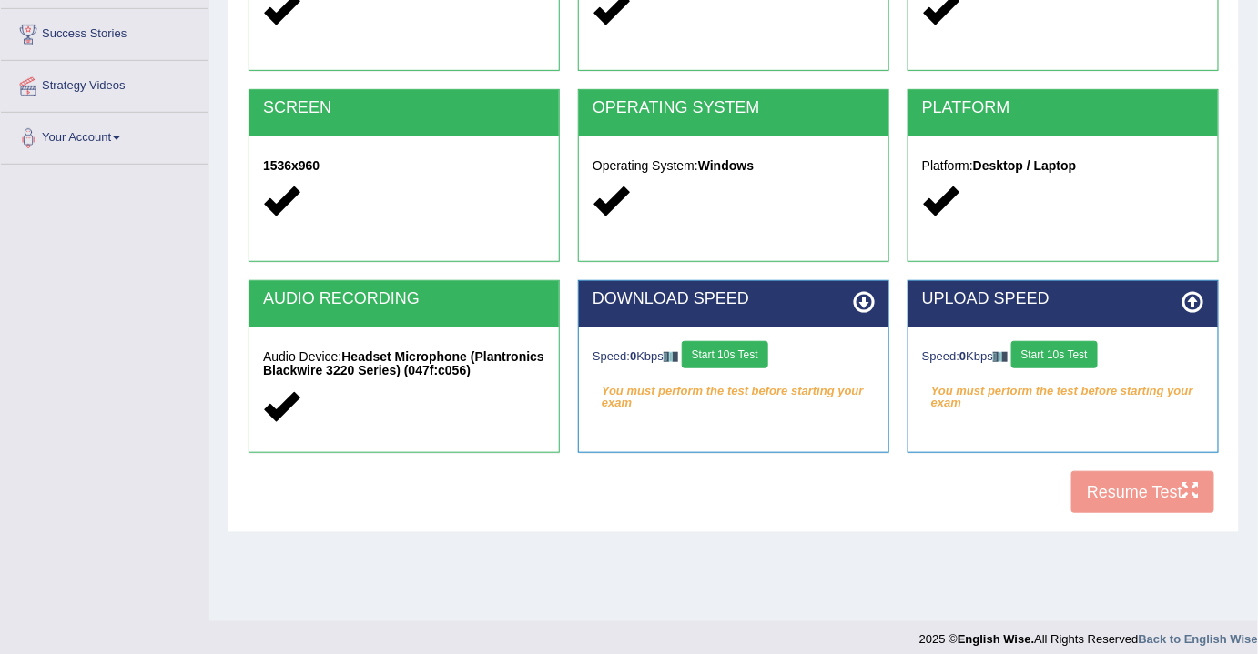
scroll to position [300, 0]
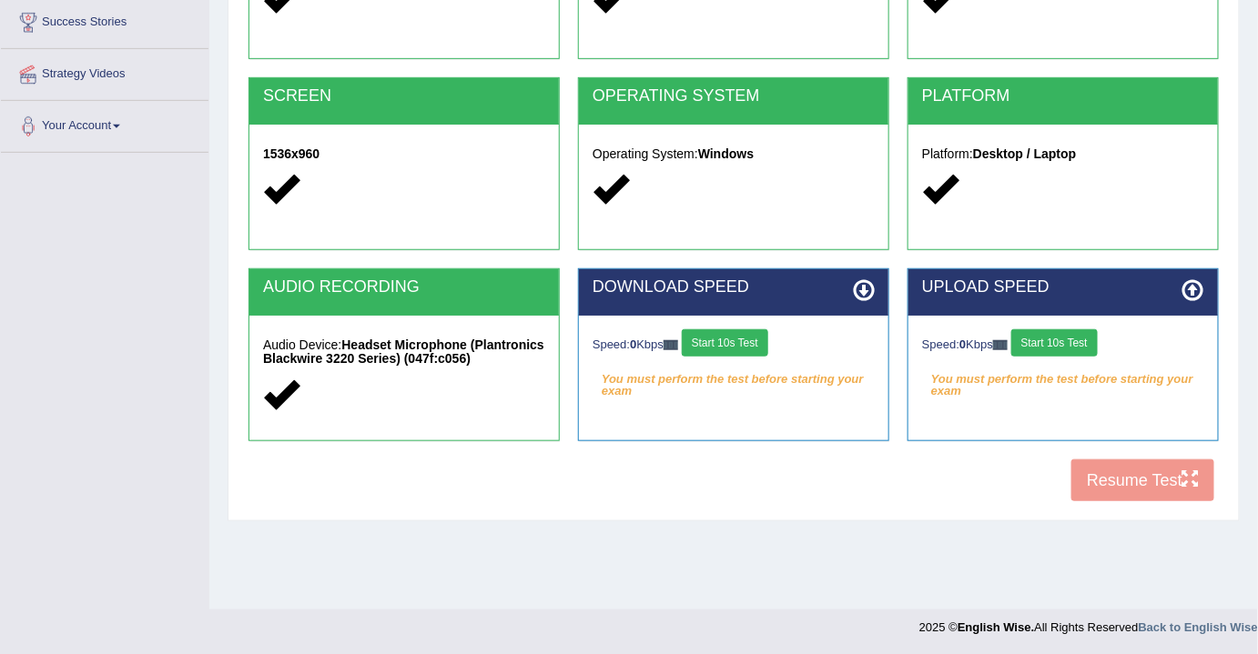
click at [752, 349] on button "Start 10s Test" at bounding box center [725, 342] width 86 height 27
click at [1072, 339] on div "Speed: 0 Kbps Start 10s Test" at bounding box center [1063, 345] width 282 height 32
click at [1065, 337] on button "Start 10s Test" at bounding box center [1054, 342] width 86 height 27
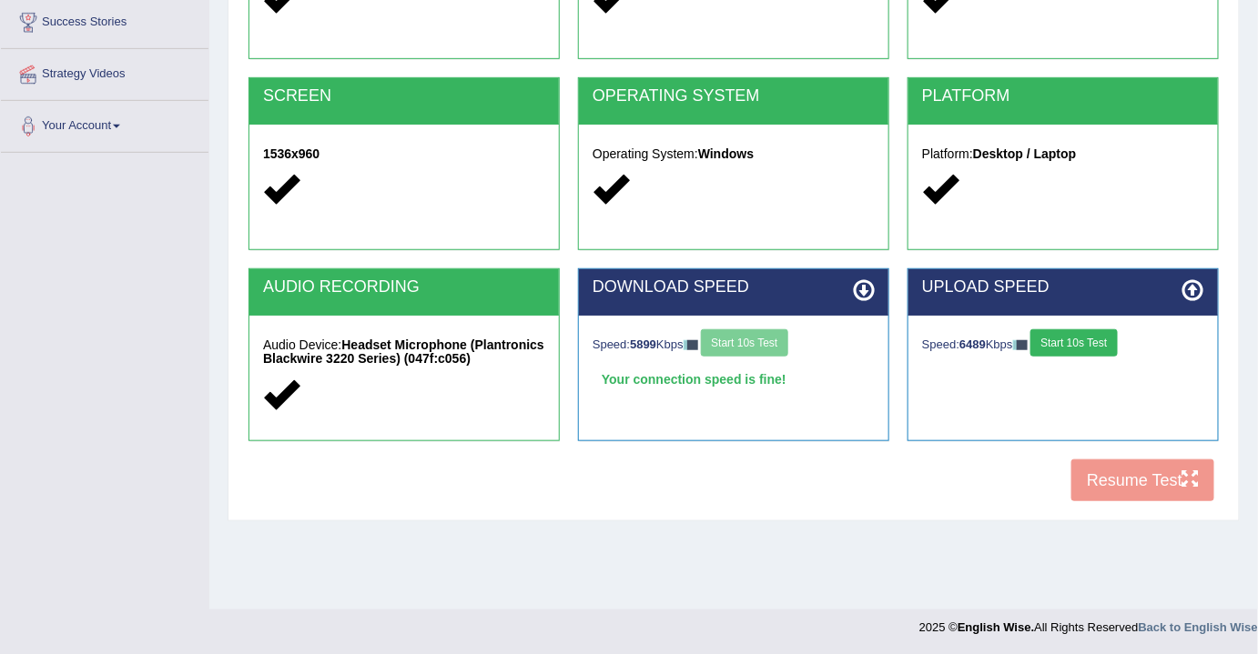
click at [1078, 344] on button "Start 10s Test" at bounding box center [1073, 342] width 86 height 27
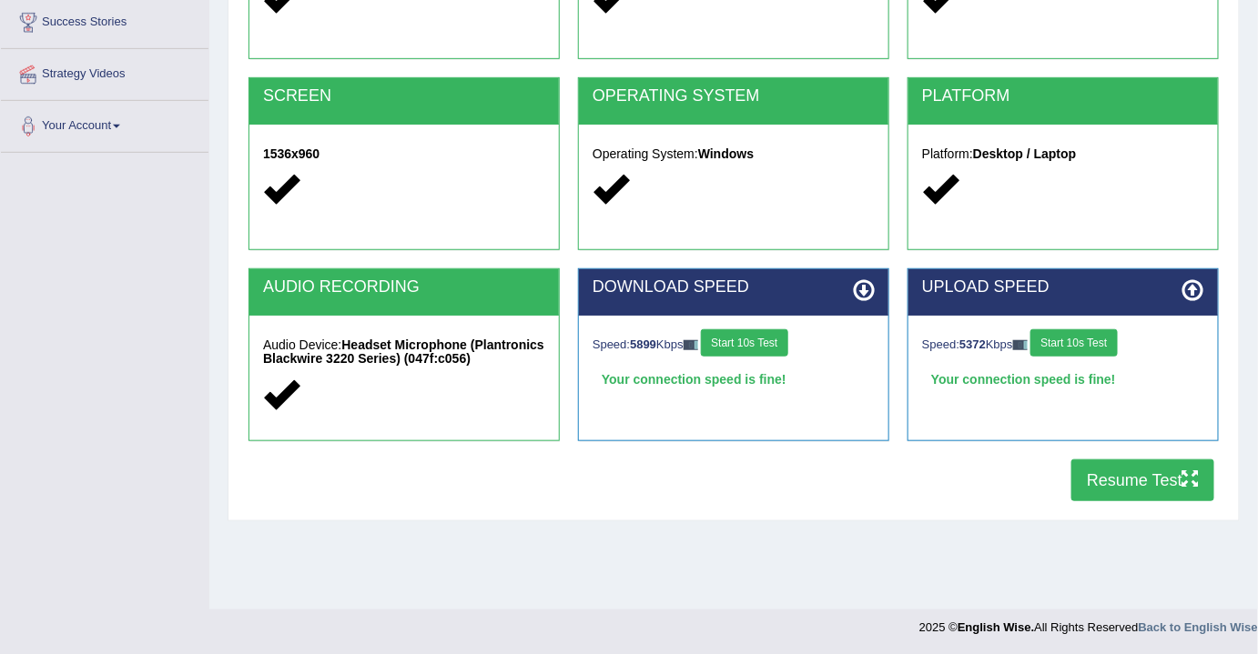
click at [1140, 484] on button "Resume Test" at bounding box center [1142, 481] width 143 height 42
